Goal: Task Accomplishment & Management: Use online tool/utility

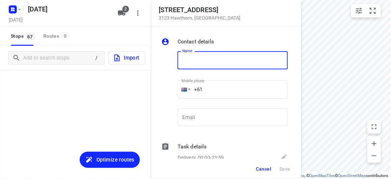
scroll to position [310, 0]
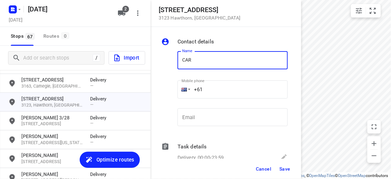
type input "[PERSON_NAME] [PERSON_NAME]"
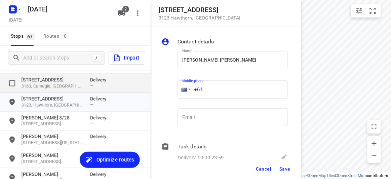
drag, startPoint x: 212, startPoint y: 87, endPoint x: 142, endPoint y: 89, distance: 70.2
click at [142, 89] on div "[STREET_ADDRESS] Contact details Name [PERSON_NAME] [PERSON_NAME] Name Mobile p…" at bounding box center [75, 89] width 150 height 179
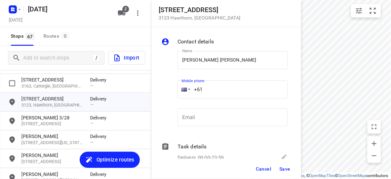
paste input "404009188"
type input "[PHONE_NUMBER]"
click at [284, 168] on span "Save" at bounding box center [284, 168] width 11 height 5
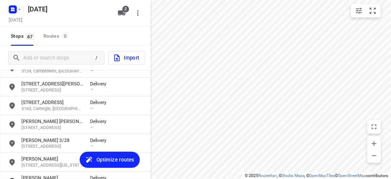
scroll to position [279, 0]
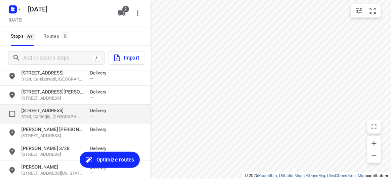
click at [31, 106] on div "[STREET_ADDRESS] Delivery —" at bounding box center [75, 113] width 150 height 19
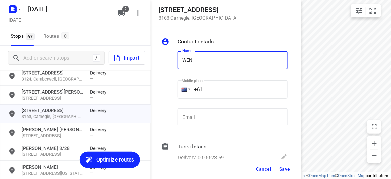
type input "[PERSON_NAME] 2/16"
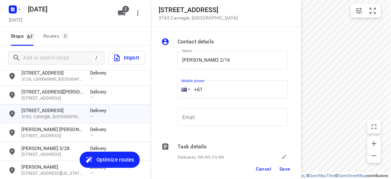
drag, startPoint x: 215, startPoint y: 85, endPoint x: 175, endPoint y: 89, distance: 39.8
click at [175, 89] on div "Mobile phone +61 ​" at bounding box center [233, 91] width 116 height 31
paste input "430809577"
type input "[PHONE_NUMBER]"
click at [285, 169] on span "Save" at bounding box center [284, 168] width 11 height 5
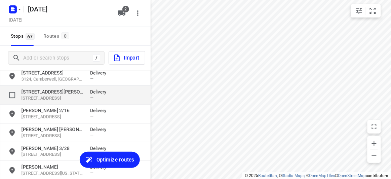
click at [62, 93] on p "[STREET_ADDRESS][PERSON_NAME]" at bounding box center [52, 91] width 62 height 7
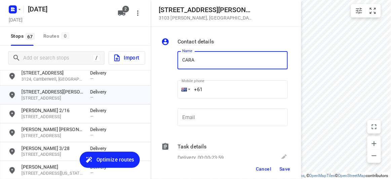
type input "[PERSON_NAME]"
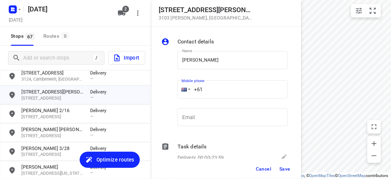
drag, startPoint x: 198, startPoint y: 85, endPoint x: 193, endPoint y: 85, distance: 4.4
click at [193, 85] on input "+61" at bounding box center [232, 89] width 110 height 18
paste input "434189288"
type input "[PHONE_NUMBER]"
click at [287, 170] on span "Save" at bounding box center [284, 168] width 11 height 5
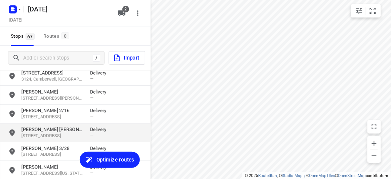
scroll to position [218, 0]
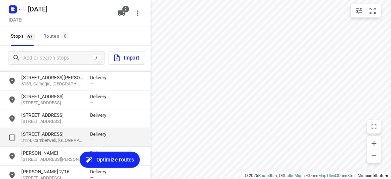
click at [76, 141] on p "3124, Camberwell, [GEOGRAPHIC_DATA]" at bounding box center [52, 140] width 62 height 6
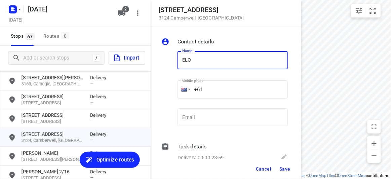
type input "[PERSON_NAME]"
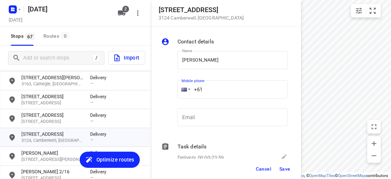
click at [183, 90] on div "+61" at bounding box center [232, 89] width 110 height 18
paste input "422293561"
type input "[PHONE_NUMBER]"
click at [278, 167] on button "Save" at bounding box center [284, 169] width 16 height 12
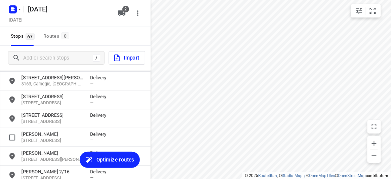
scroll to position [188, 0]
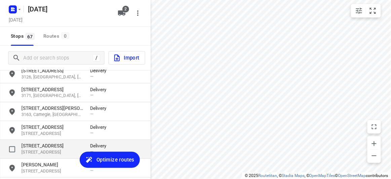
click at [39, 149] on p "[STREET_ADDRESS]" at bounding box center [52, 152] width 62 height 6
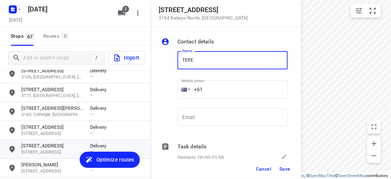
type input "[PERSON_NAME] 1/65"
drag, startPoint x: 206, startPoint y: 90, endPoint x: 180, endPoint y: 90, distance: 25.9
click at [180, 90] on div "+61" at bounding box center [232, 89] width 110 height 18
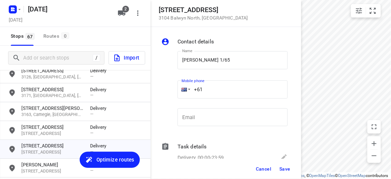
paste input "tel"
paste input "402905390"
type input "[PHONE_NUMBER]"
click at [281, 169] on span "Save" at bounding box center [284, 168] width 11 height 5
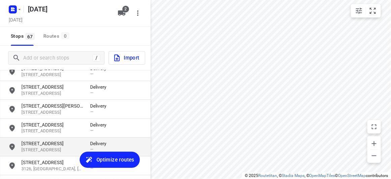
scroll to position [157, 0]
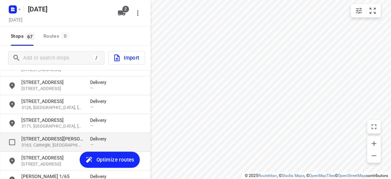
click at [42, 141] on p "[STREET_ADDRESS][PERSON_NAME]" at bounding box center [52, 138] width 62 height 7
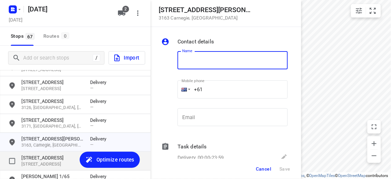
click at [41, 156] on p "[STREET_ADDRESS]" at bounding box center [52, 157] width 62 height 7
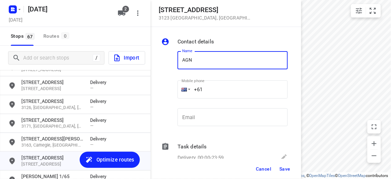
type input "[PERSON_NAME]"
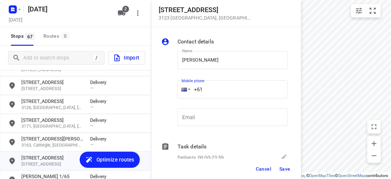
click at [207, 93] on input "+61" at bounding box center [232, 89] width 110 height 18
paste input "430310238"
type input "[PHONE_NUMBER]"
click at [284, 168] on span "Save" at bounding box center [284, 168] width 11 height 5
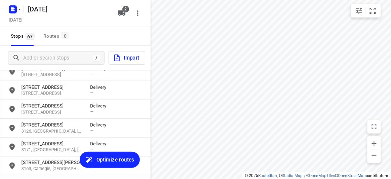
scroll to position [127, 0]
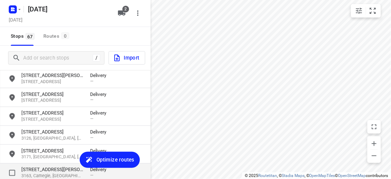
click at [43, 171] on p "[STREET_ADDRESS][PERSON_NAME]" at bounding box center [52, 169] width 62 height 7
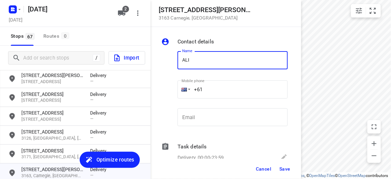
type input "[PERSON_NAME]"
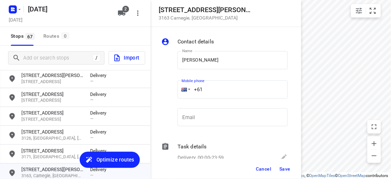
click at [207, 89] on input "+61" at bounding box center [232, 89] width 110 height 18
paste input "422791989"
type input "[PHONE_NUMBER]"
click at [284, 164] on button "Save" at bounding box center [284, 169] width 16 height 12
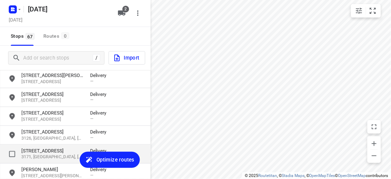
click at [39, 148] on p "[STREET_ADDRESS]" at bounding box center [52, 150] width 62 height 7
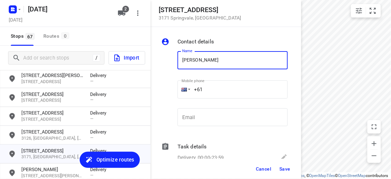
type input "[PERSON_NAME]"
click at [202, 95] on input "+61" at bounding box center [232, 89] width 110 height 18
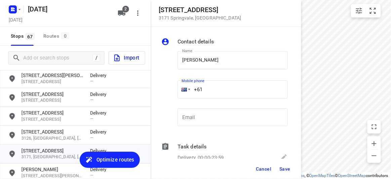
paste input "401496694"
type input "[PHONE_NUMBER]"
click at [280, 168] on span "Save" at bounding box center [284, 168] width 11 height 5
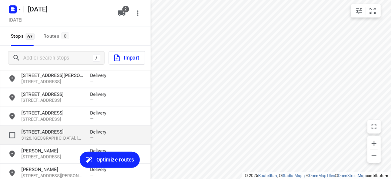
click at [39, 126] on div "[STREET_ADDRESS] Delivery —" at bounding box center [75, 135] width 150 height 19
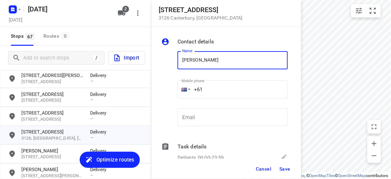
type input "[PERSON_NAME]"
click at [206, 91] on input "+61" at bounding box center [232, 89] width 110 height 18
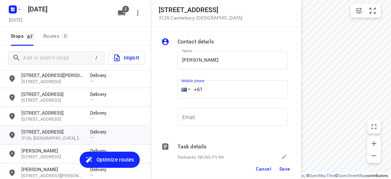
paste input "458730629"
type input "[PHONE_NUMBER]"
click at [284, 172] on button "Save" at bounding box center [284, 169] width 16 height 12
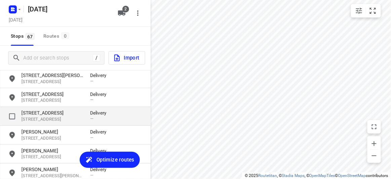
click at [50, 114] on p "[STREET_ADDRESS]" at bounding box center [52, 112] width 62 height 7
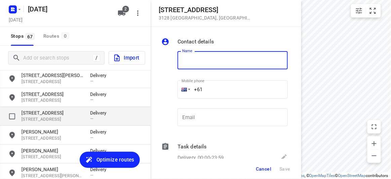
type input "G"
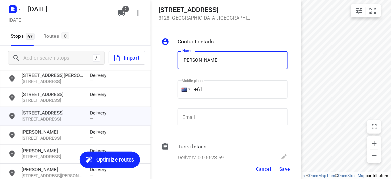
type input "[PERSON_NAME] 2/421"
click at [216, 88] on input "+61" at bounding box center [232, 89] width 110 height 18
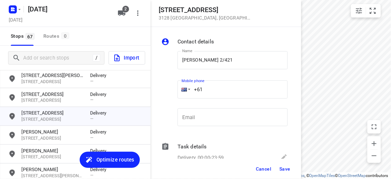
paste input "450581186"
type input "[PHONE_NUMBER]"
click at [282, 166] on span "Save" at bounding box center [284, 168] width 11 height 5
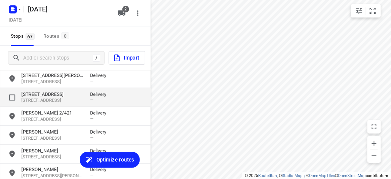
click at [33, 96] on p "[STREET_ADDRESS]" at bounding box center [52, 94] width 62 height 7
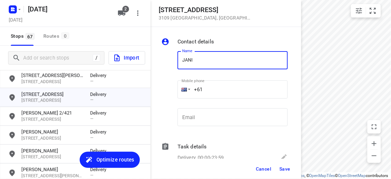
type input "[PERSON_NAME]"
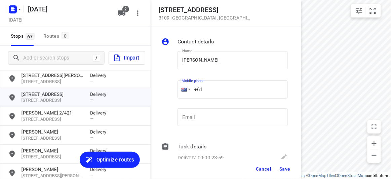
click at [220, 85] on input "+61" at bounding box center [232, 89] width 110 height 18
paste input "422819302"
type input "[PHONE_NUMBER]"
click at [283, 169] on span "Save" at bounding box center [284, 168] width 11 height 5
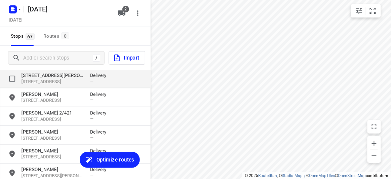
click at [60, 80] on p "[STREET_ADDRESS]" at bounding box center [52, 82] width 62 height 6
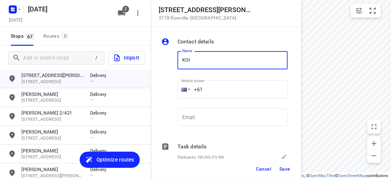
type input "[PERSON_NAME] 4/15"
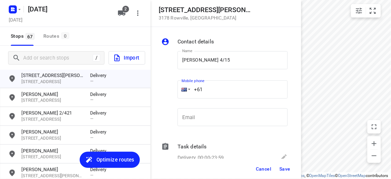
click at [209, 85] on input "+61" at bounding box center [232, 89] width 110 height 18
paste input "449039836"
type input "[PHONE_NUMBER]"
click at [281, 168] on span "Save" at bounding box center [284, 168] width 11 height 5
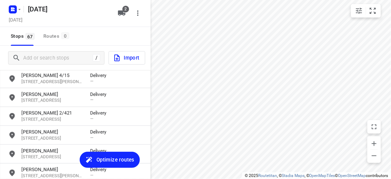
scroll to position [96, 0]
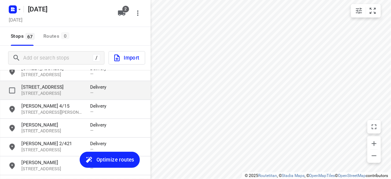
click at [41, 93] on p "[STREET_ADDRESS]" at bounding box center [52, 93] width 62 height 6
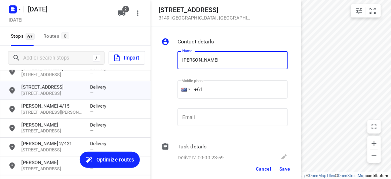
type input "[PERSON_NAME]"
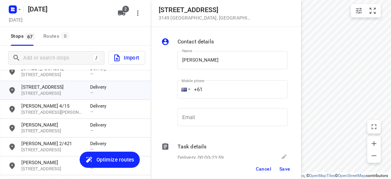
click at [218, 99] on div "Mobile phone +61 ​" at bounding box center [232, 90] width 110 height 27
click at [213, 91] on input "+61" at bounding box center [232, 89] width 110 height 18
paste input "0406421880"
click at [201, 93] on input "[PHONE_NUMBER]" at bounding box center [232, 89] width 110 height 18
click at [205, 90] on input "[PHONE_NUMBER]" at bounding box center [232, 89] width 110 height 18
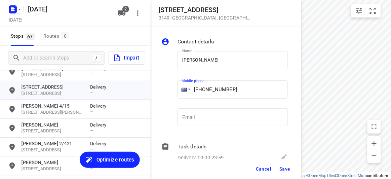
type input "[PHONE_NUMBER]"
click at [288, 170] on span "Save" at bounding box center [284, 168] width 11 height 5
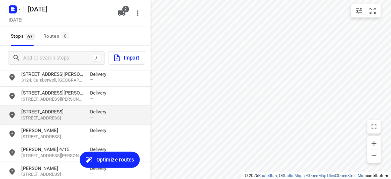
scroll to position [35, 0]
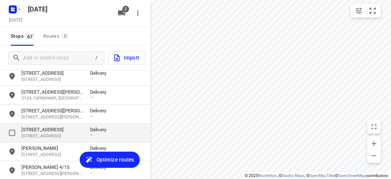
click at [42, 131] on p "[STREET_ADDRESS]" at bounding box center [52, 129] width 62 height 7
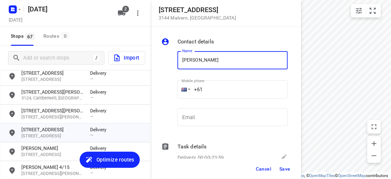
type input "[PERSON_NAME]"
click at [214, 92] on input "+61" at bounding box center [232, 89] width 110 height 18
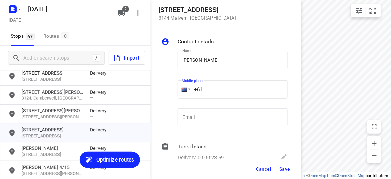
paste input "451175117"
type input "[PHONE_NUMBER]"
click at [284, 173] on button "Save" at bounding box center [284, 169] width 16 height 12
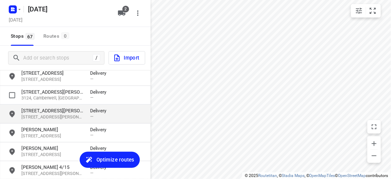
click at [102, 105] on div "[STREET_ADDRESS][PERSON_NAME][PERSON_NAME] Delivery —" at bounding box center [75, 113] width 150 height 19
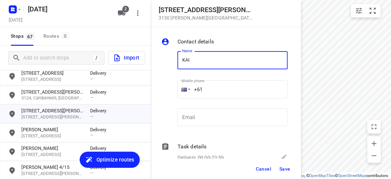
type input "[PERSON_NAME] [PERSON_NAME]"
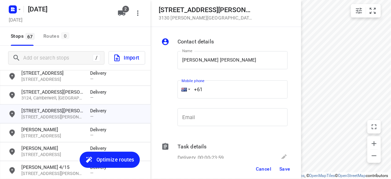
click at [215, 87] on input "+61" at bounding box center [232, 89] width 110 height 18
paste input "430029891"
type input "[PHONE_NUMBER]"
click at [283, 164] on button "Save" at bounding box center [284, 169] width 16 height 12
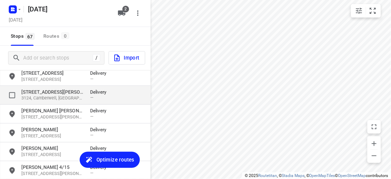
click at [49, 88] on p "[STREET_ADDRESS][PERSON_NAME]" at bounding box center [52, 91] width 62 height 7
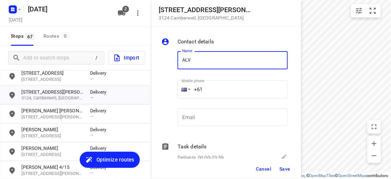
type input "[PERSON_NAME]"
click at [219, 89] on input "+61" at bounding box center [232, 89] width 110 height 18
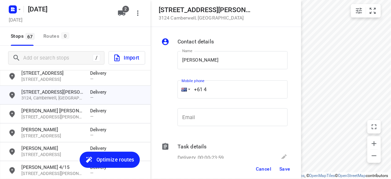
paste input "02207709"
type input "[PHONE_NUMBER]"
click at [288, 168] on span "Save" at bounding box center [284, 168] width 11 height 5
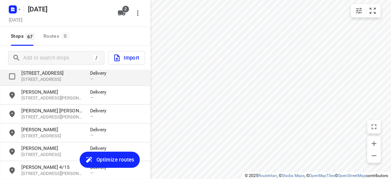
click at [61, 73] on p "[STREET_ADDRESS]" at bounding box center [52, 73] width 62 height 7
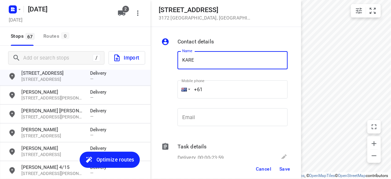
type input "[PERSON_NAME]"
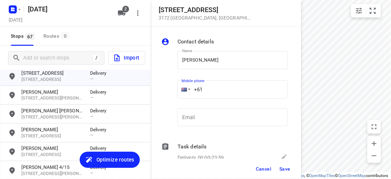
click at [203, 90] on input "+61" at bounding box center [232, 89] width 110 height 18
paste input "421531028"
type input "[PHONE_NUMBER]"
click at [280, 169] on span "Save" at bounding box center [284, 168] width 11 height 5
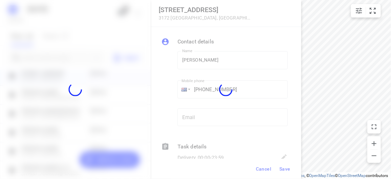
click at [262, 178] on div at bounding box center [225, 89] width 150 height 179
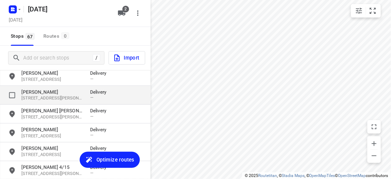
scroll to position [0, 0]
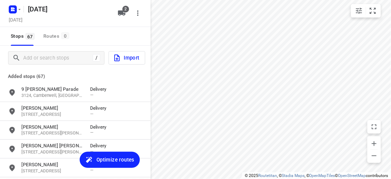
click at [48, 75] on p "Added stops (67)" at bounding box center [75, 76] width 134 height 8
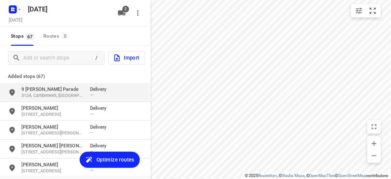
click at [44, 89] on p "9 [PERSON_NAME] Parade" at bounding box center [52, 89] width 62 height 7
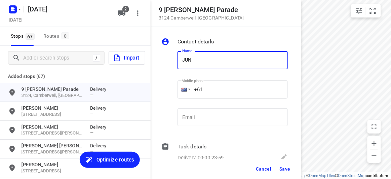
type input "[PERSON_NAME]"
click at [205, 92] on input "+61" at bounding box center [232, 89] width 110 height 18
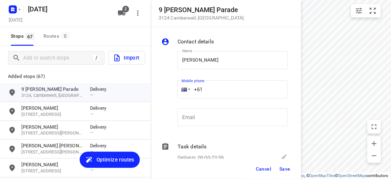
paste input "403231456"
type input "[PHONE_NUMBER]"
click at [281, 166] on span "Save" at bounding box center [284, 168] width 11 height 5
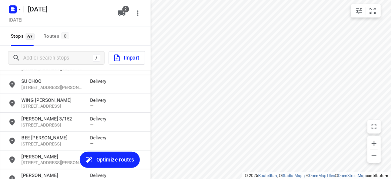
scroll to position [1195, 0]
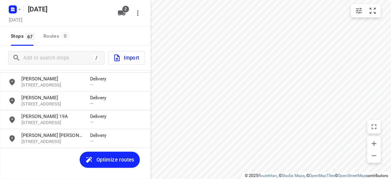
click at [102, 161] on span "Optimize routes" at bounding box center [115, 159] width 38 height 9
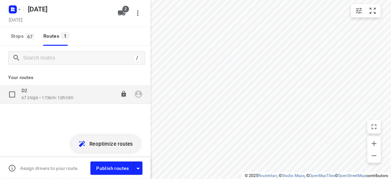
click at [52, 91] on div "D2" at bounding box center [47, 90] width 52 height 7
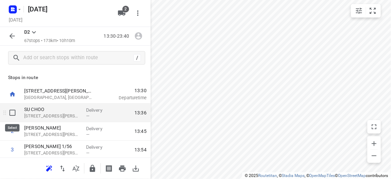
click at [12, 114] on input "checkbox" at bounding box center [12, 112] width 13 height 13
checkbox input "true"
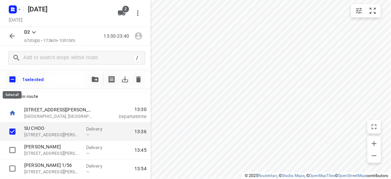
click at [15, 82] on input "checkbox" at bounding box center [12, 79] width 14 height 14
checkbox input "true"
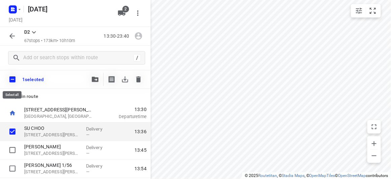
checkbox input "true"
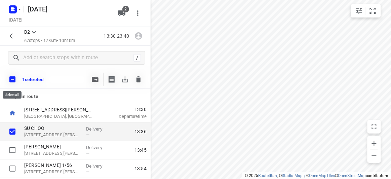
checkbox input "true"
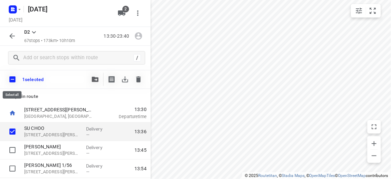
checkbox input "true"
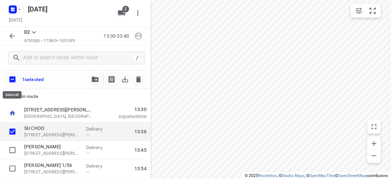
checkbox input "true"
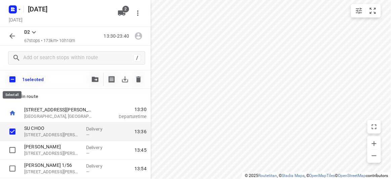
checkbox input "true"
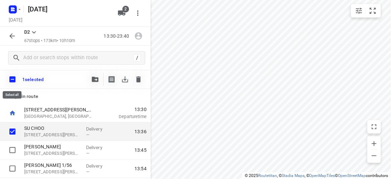
checkbox input "true"
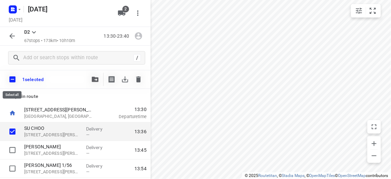
checkbox input "true"
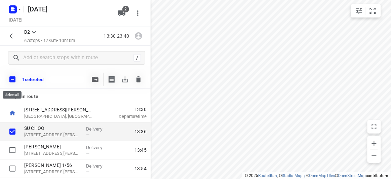
checkbox input "true"
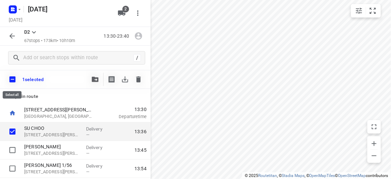
checkbox input "true"
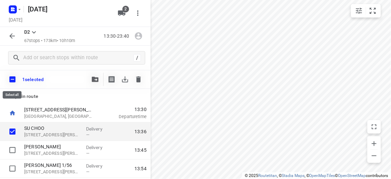
checkbox input "true"
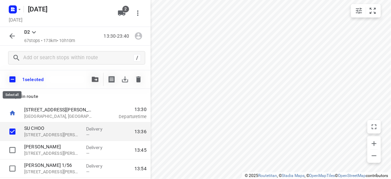
checkbox input "true"
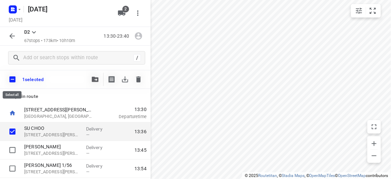
checkbox input "true"
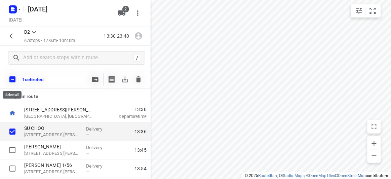
checkbox input "true"
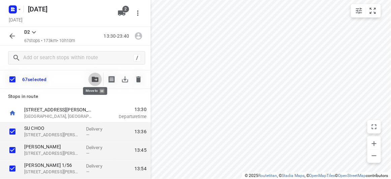
click at [89, 78] on button "button" at bounding box center [94, 79] width 13 height 13
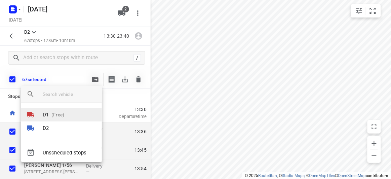
click at [57, 118] on p "(Free)" at bounding box center [56, 114] width 15 height 7
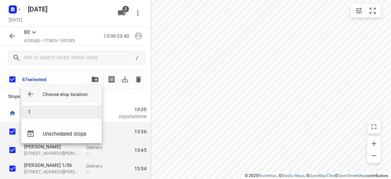
click at [43, 112] on li "1" at bounding box center [61, 111] width 81 height 13
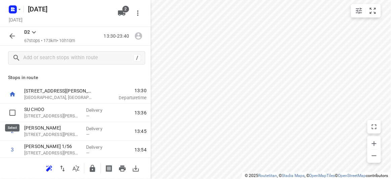
click at [15, 111] on input "checkbox" at bounding box center [12, 112] width 13 height 13
checkbox input "true"
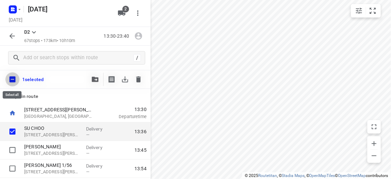
click at [10, 81] on input "checkbox" at bounding box center [12, 79] width 14 height 14
checkbox input "true"
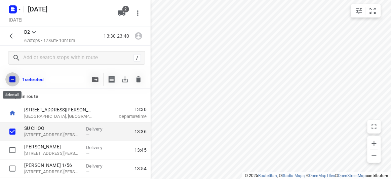
checkbox input "true"
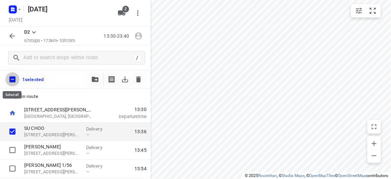
checkbox input "true"
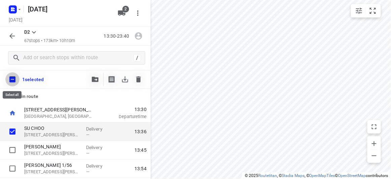
checkbox input "true"
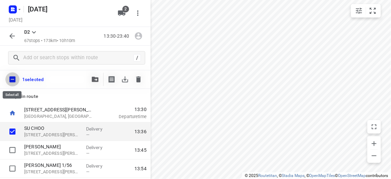
checkbox input "true"
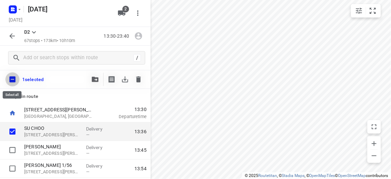
checkbox input "true"
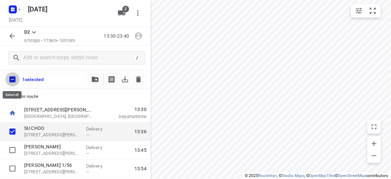
checkbox input "true"
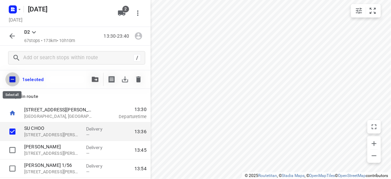
checkbox input "true"
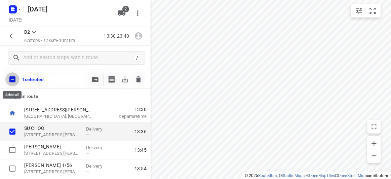
checkbox input "true"
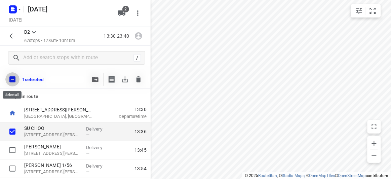
checkbox input "true"
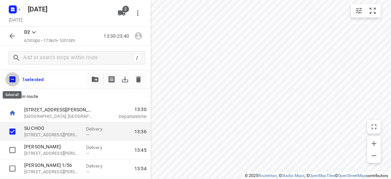
checkbox input "true"
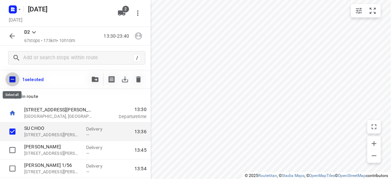
checkbox input "true"
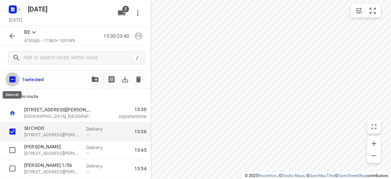
checkbox input "true"
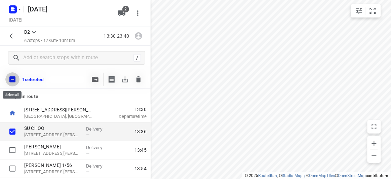
checkbox input "true"
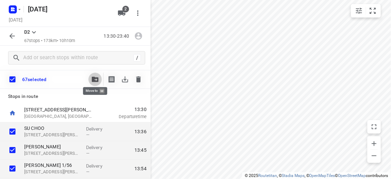
click at [93, 78] on icon "button" at bounding box center [95, 79] width 7 height 5
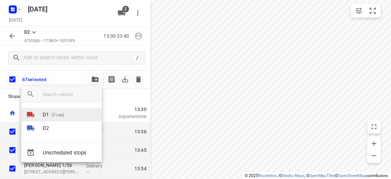
click at [60, 114] on p "(Free)" at bounding box center [56, 114] width 15 height 7
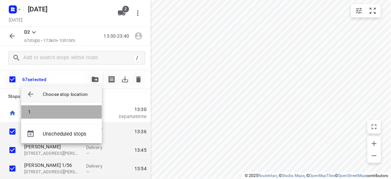
click at [59, 109] on li "1" at bounding box center [61, 111] width 81 height 13
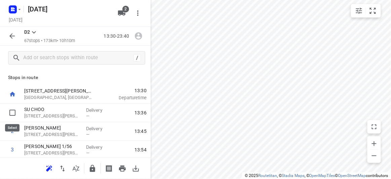
drag, startPoint x: 12, startPoint y: 116, endPoint x: 9, endPoint y: 101, distance: 15.7
click at [12, 116] on input "checkbox" at bounding box center [12, 112] width 13 height 13
checkbox input "true"
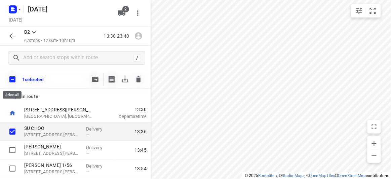
click at [10, 80] on input "checkbox" at bounding box center [12, 79] width 14 height 14
checkbox input "true"
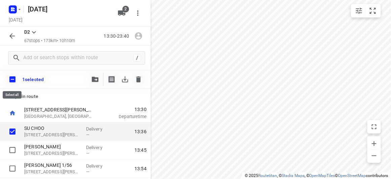
checkbox input "true"
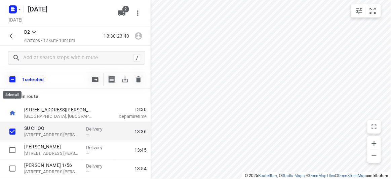
checkbox input "true"
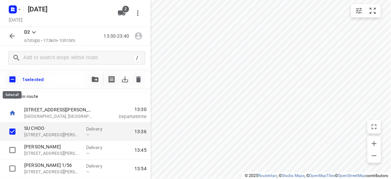
checkbox input "true"
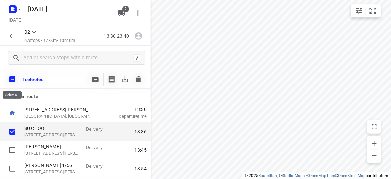
checkbox input "true"
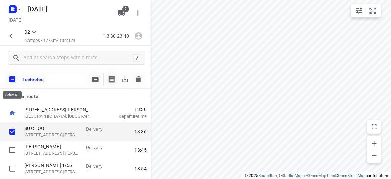
checkbox input "true"
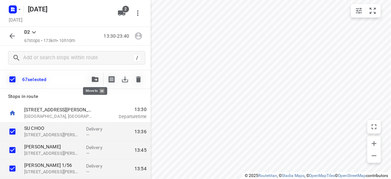
click at [90, 77] on button "button" at bounding box center [94, 79] width 13 height 13
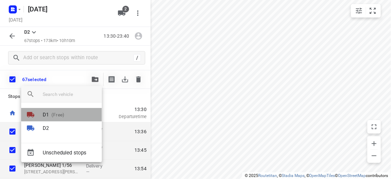
click at [49, 112] on p "(Free)" at bounding box center [56, 114] width 15 height 7
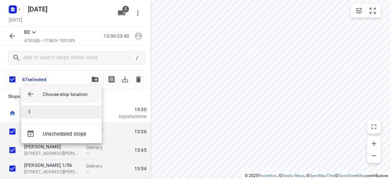
click at [39, 114] on li "1" at bounding box center [61, 111] width 81 height 13
